Goal: Find specific page/section: Find specific page/section

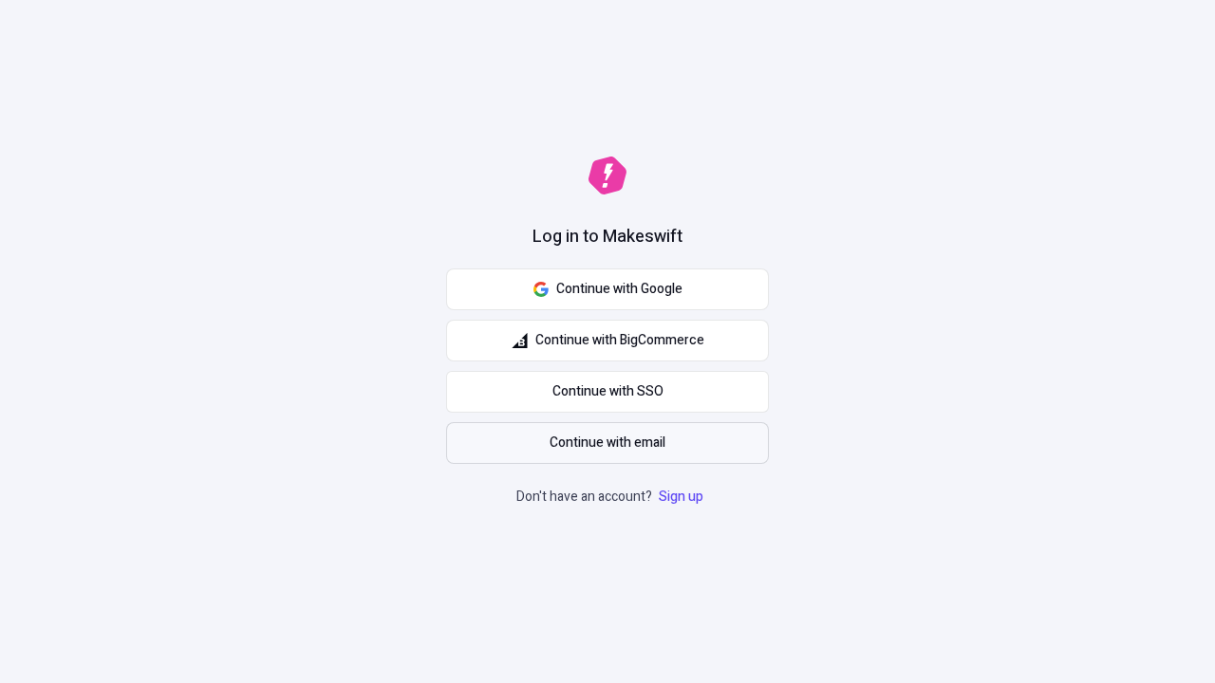
click at [608, 443] on span "Continue with email" at bounding box center [608, 443] width 116 height 21
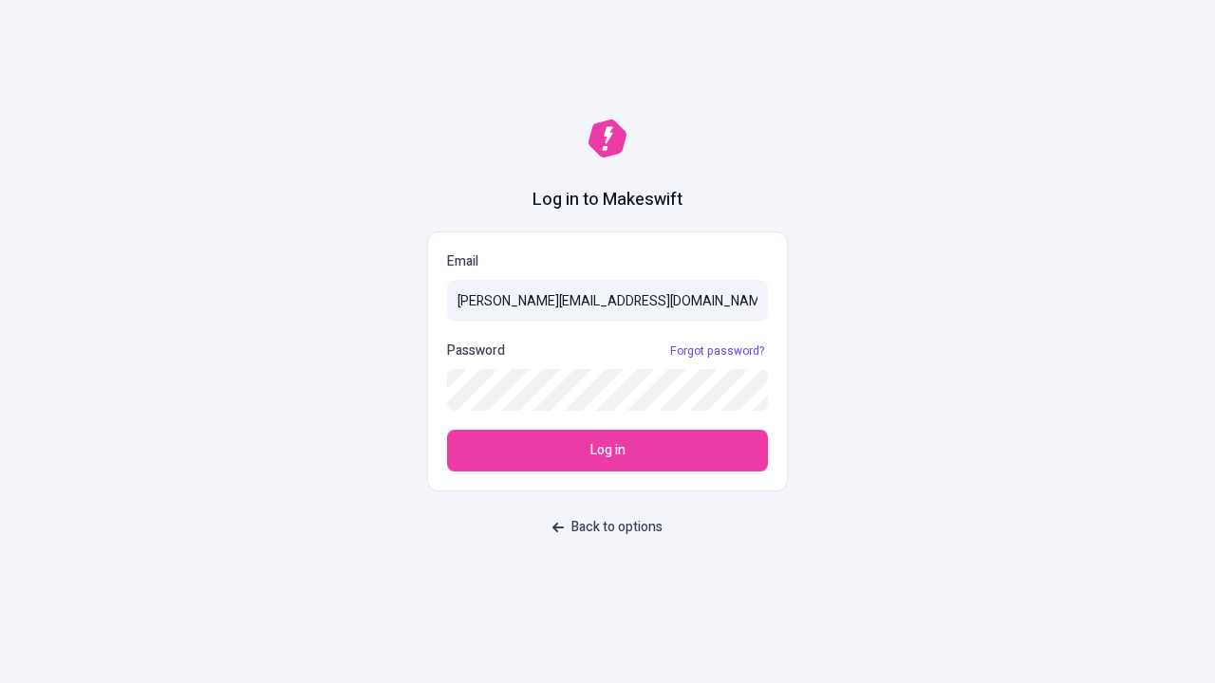
type input "sasha+test-ui@makeswift.com"
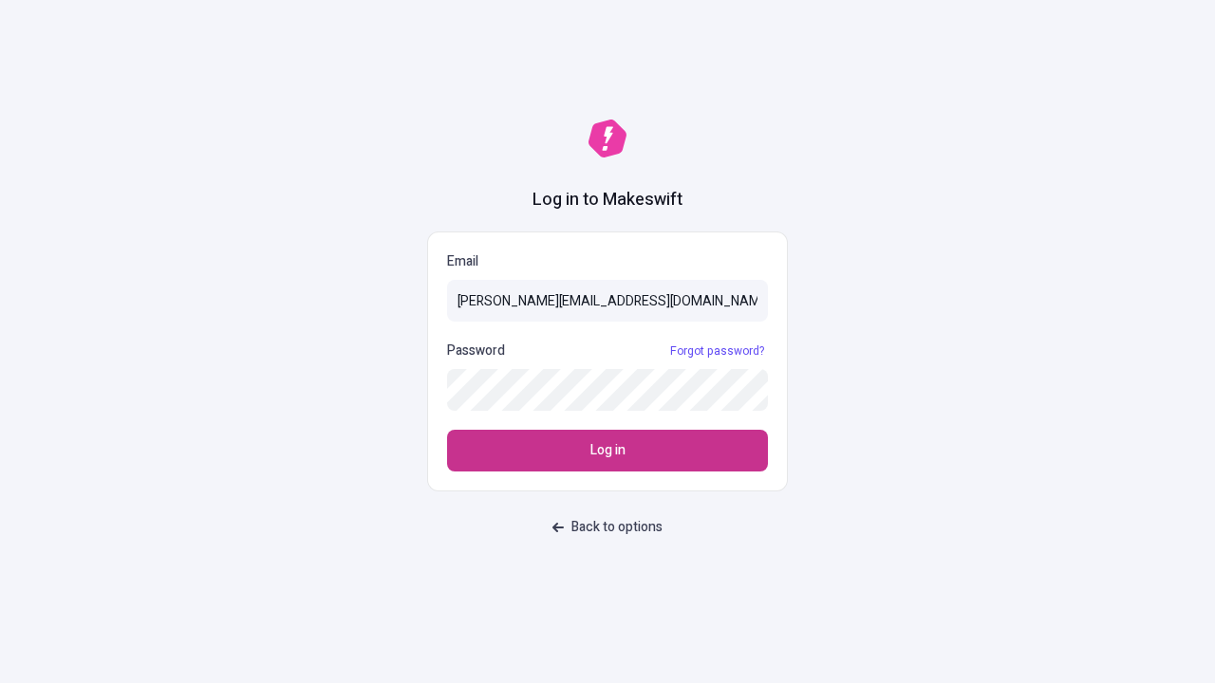
click at [608, 451] on span "Log in" at bounding box center [607, 450] width 35 height 21
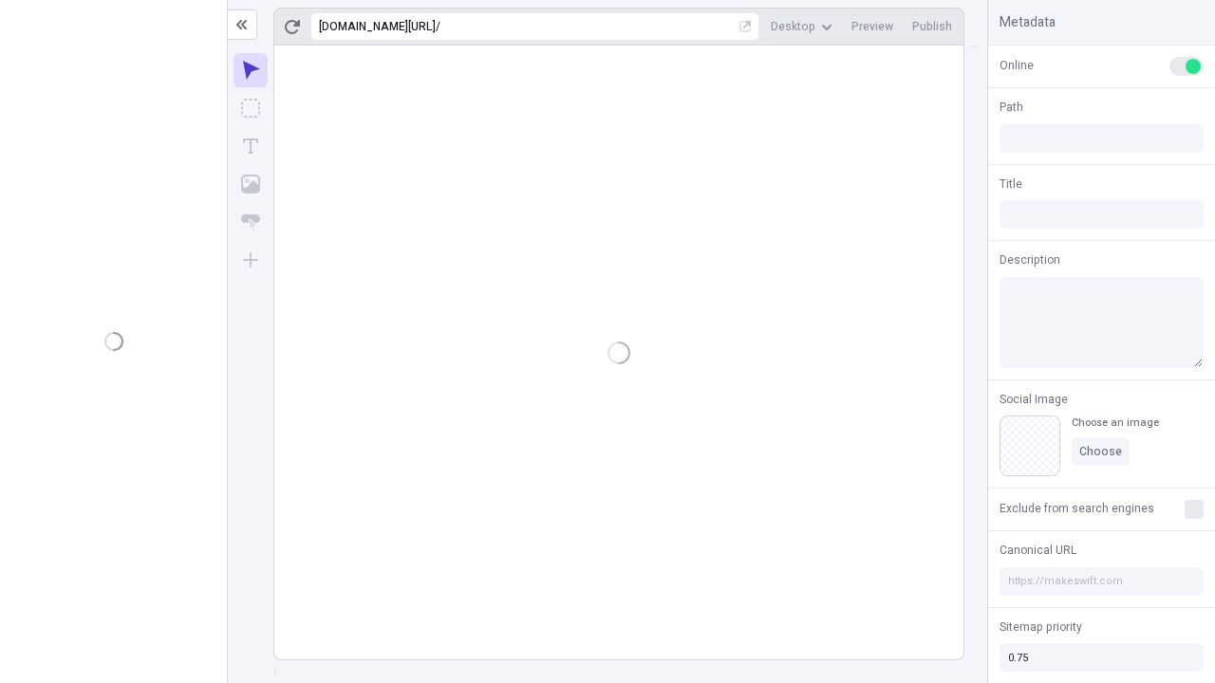
type input "/deep-link-tenuis"
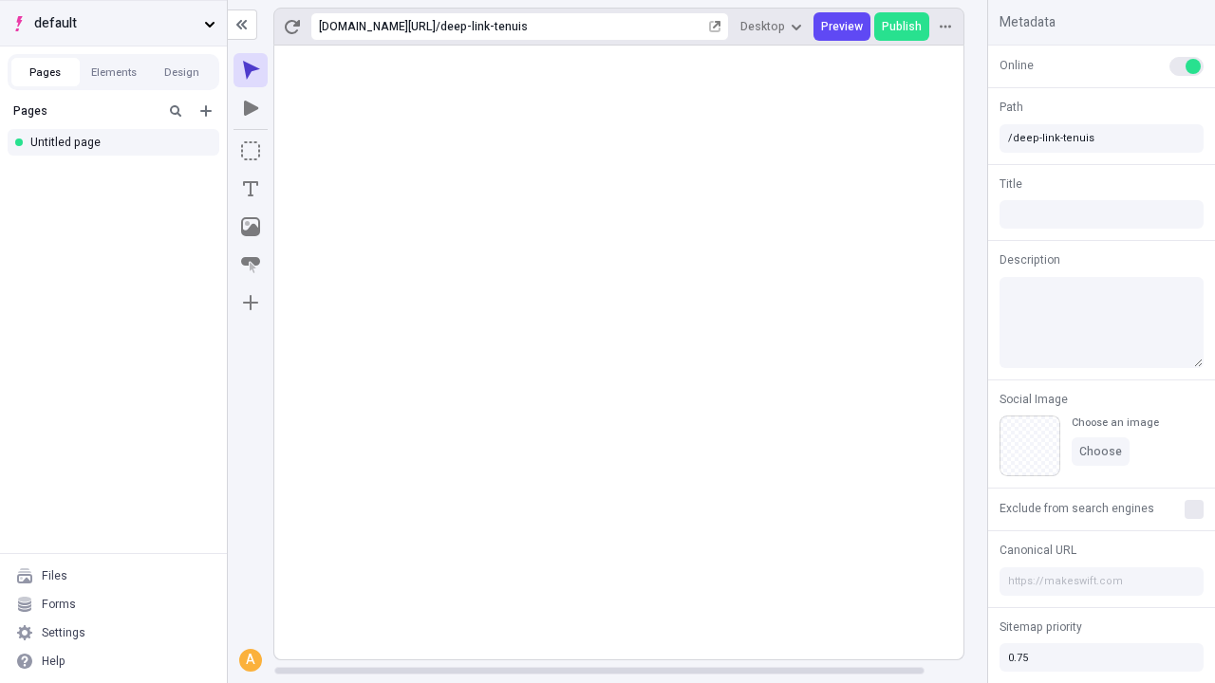
click at [113, 23] on span "default" at bounding box center [115, 23] width 162 height 21
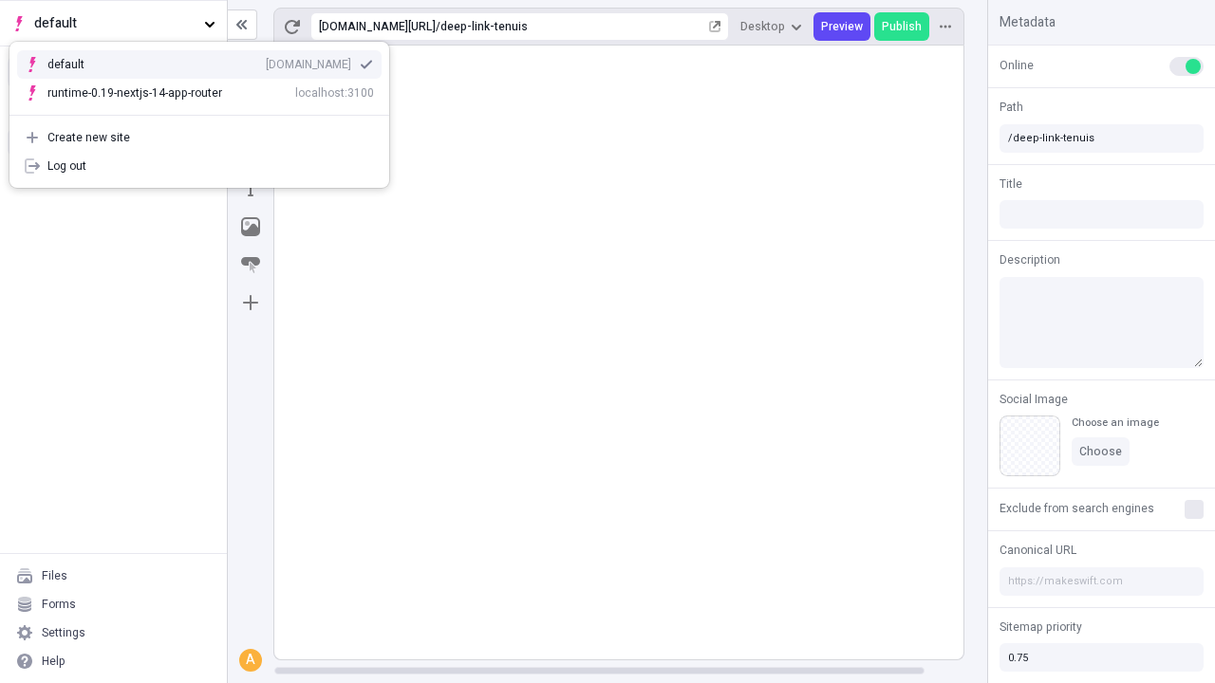
click at [266, 61] on div "qee9k4dy7d.staging.makeswift.site" at bounding box center [308, 64] width 85 height 15
click at [206, 111] on icon "Add new" at bounding box center [205, 110] width 11 height 11
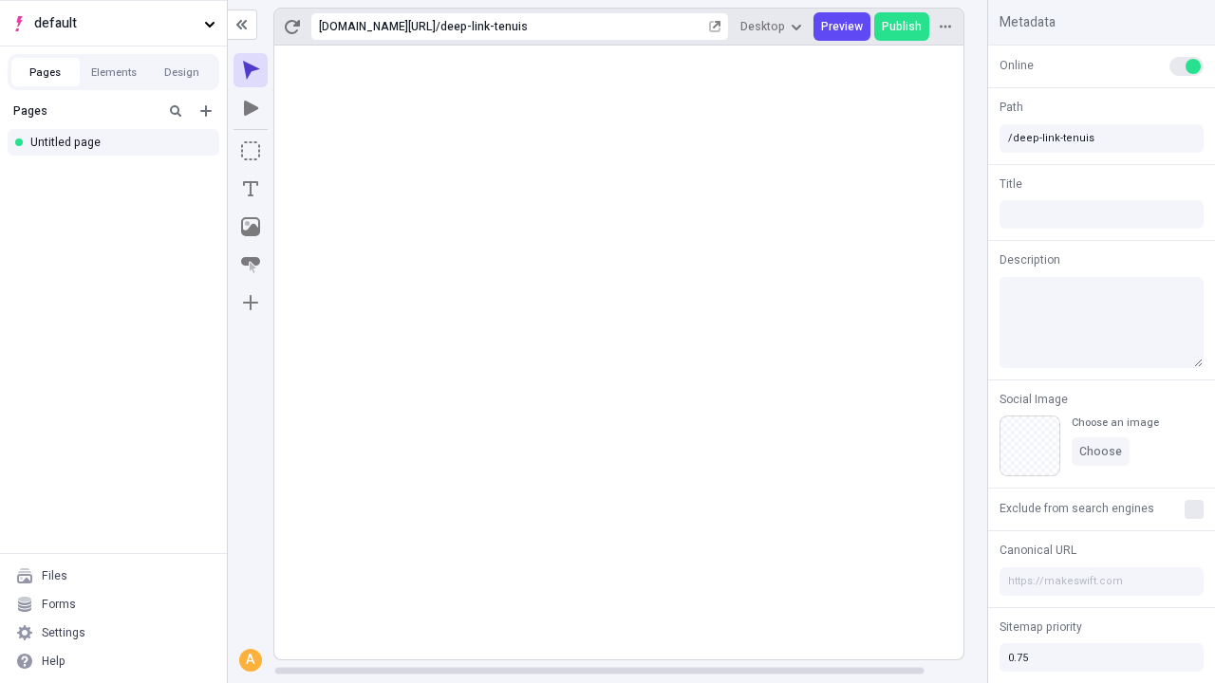
click at [119, 173] on div "Blank page" at bounding box center [119, 176] width 182 height 28
type input "/deep-link-aperiam"
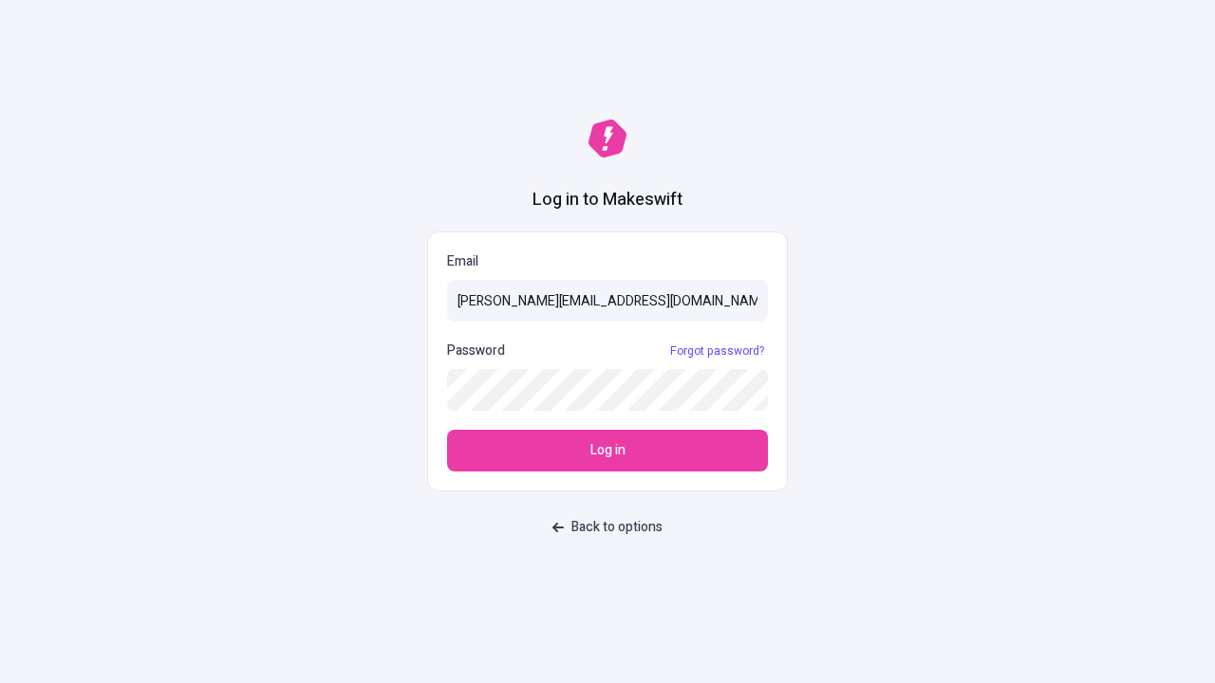
type input "[PERSON_NAME][EMAIL_ADDRESS][DOMAIN_NAME]"
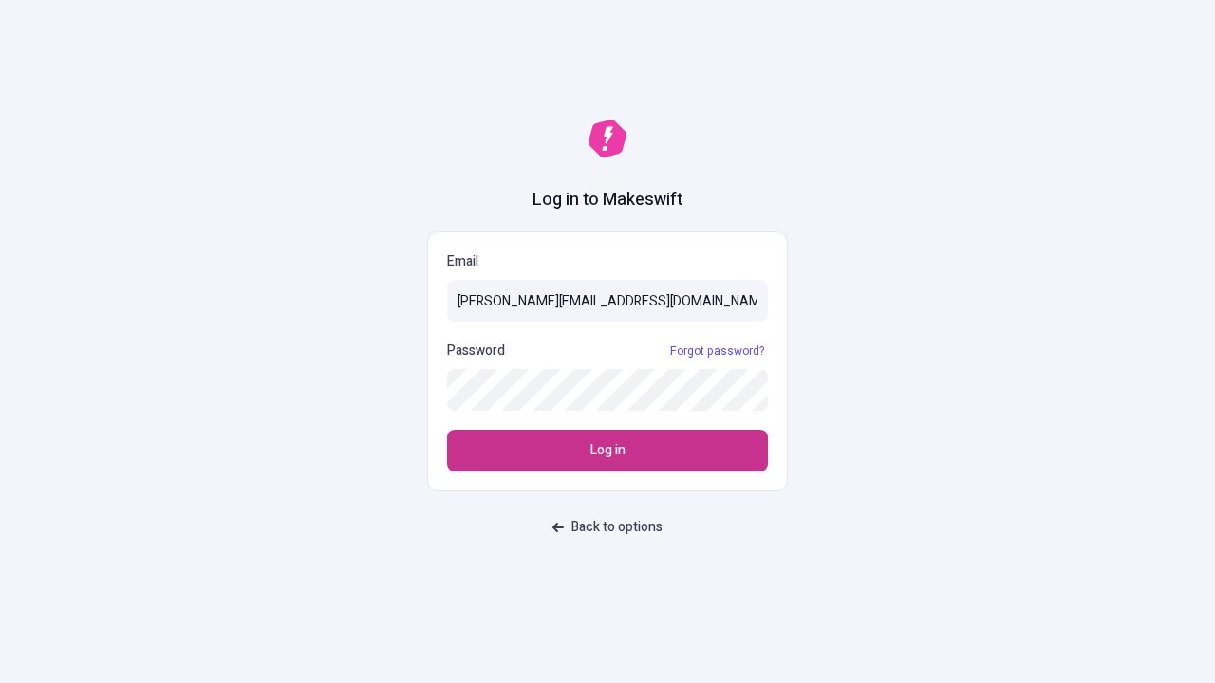
click at [608, 451] on span "Log in" at bounding box center [607, 450] width 35 height 21
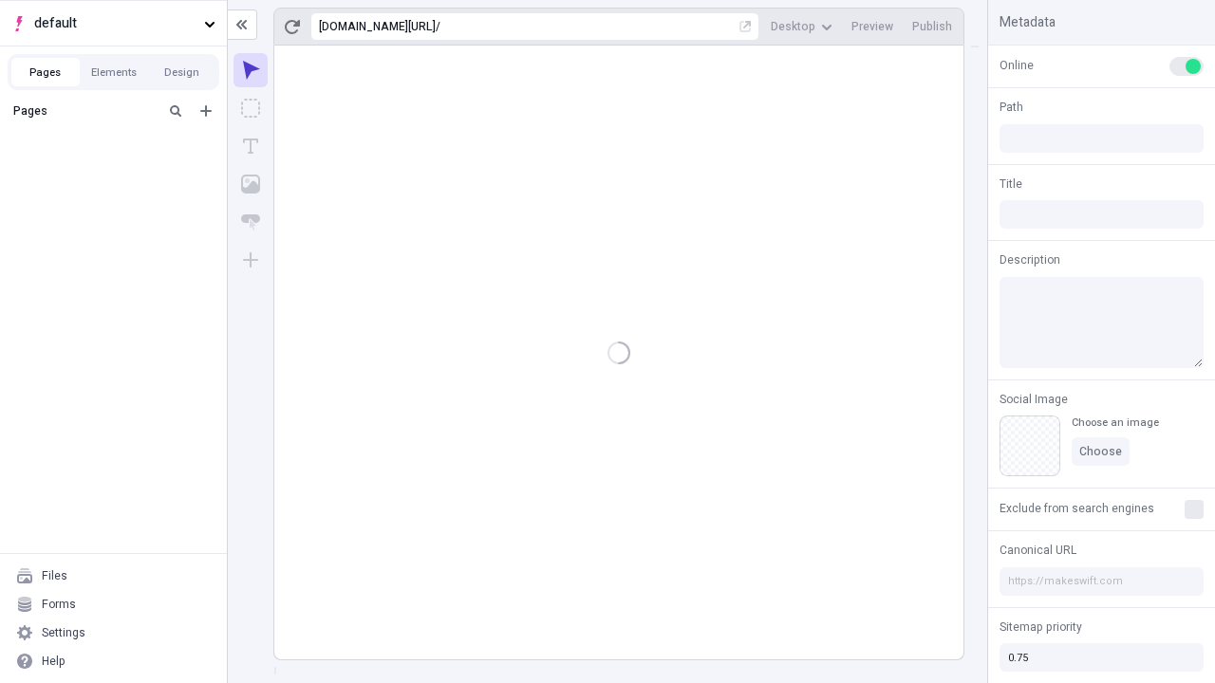
type input "/deep-link-aperiam"
